Goal: Navigation & Orientation: Find specific page/section

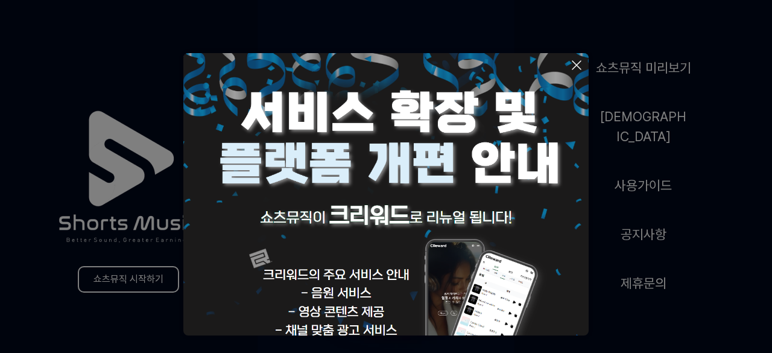
click at [575, 66] on icon at bounding box center [576, 65] width 8 height 8
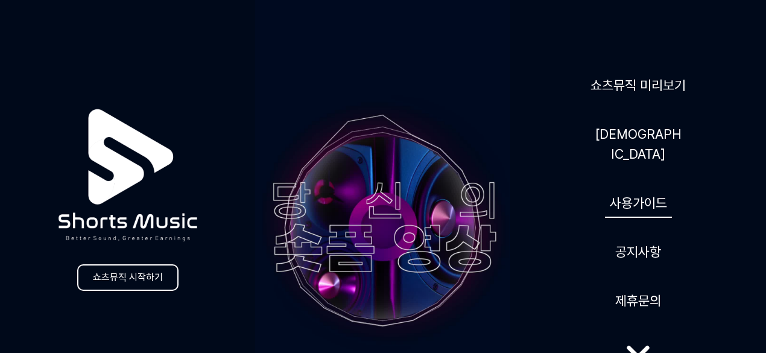
click at [645, 188] on link "사용가이드" at bounding box center [638, 203] width 67 height 30
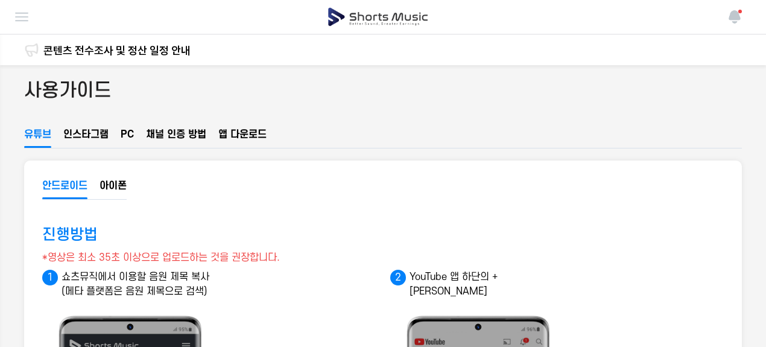
click at [0, 0] on img at bounding box center [0, 0] width 0 height 0
click at [0, 0] on link "마이페이지" at bounding box center [0, 0] width 0 height 0
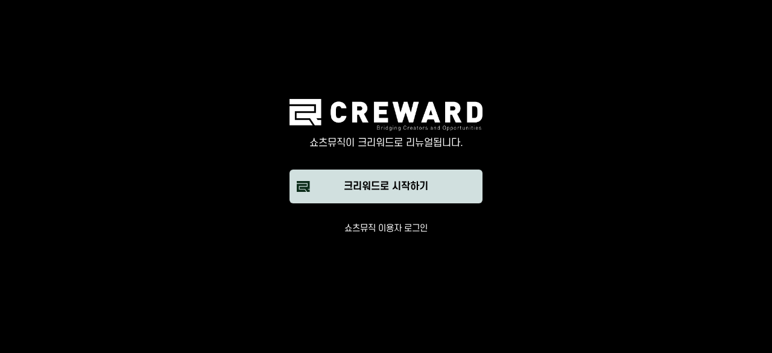
click at [394, 193] on div "크리워드로 시작하기" at bounding box center [386, 186] width 84 height 14
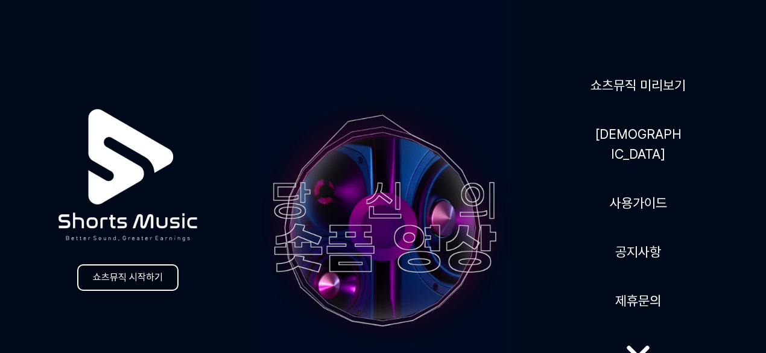
click at [131, 277] on link "쇼츠뮤직 시작하기" at bounding box center [127, 277] width 101 height 27
